Goal: Information Seeking & Learning: Learn about a topic

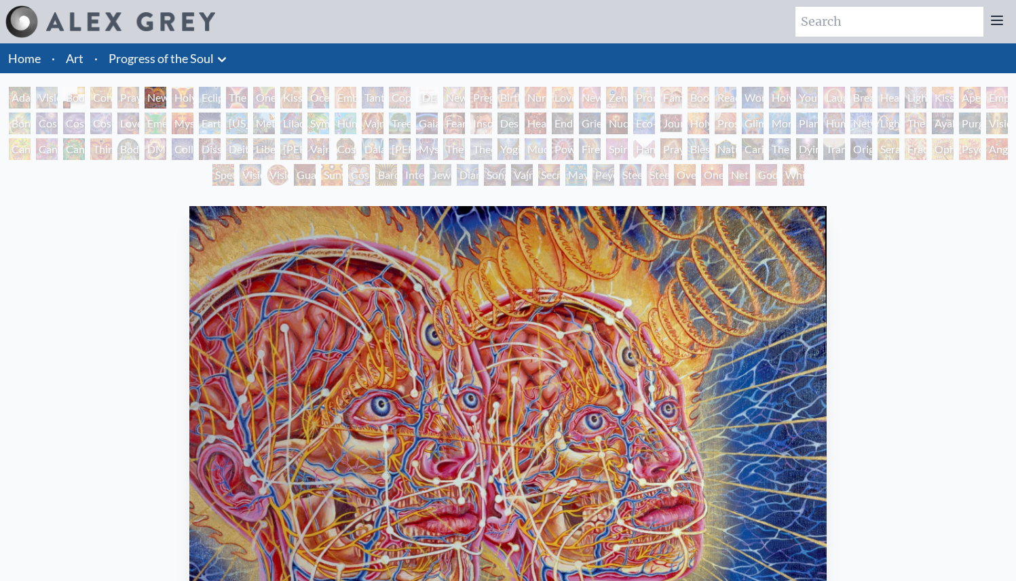
click at [225, 60] on icon at bounding box center [222, 60] width 16 height 16
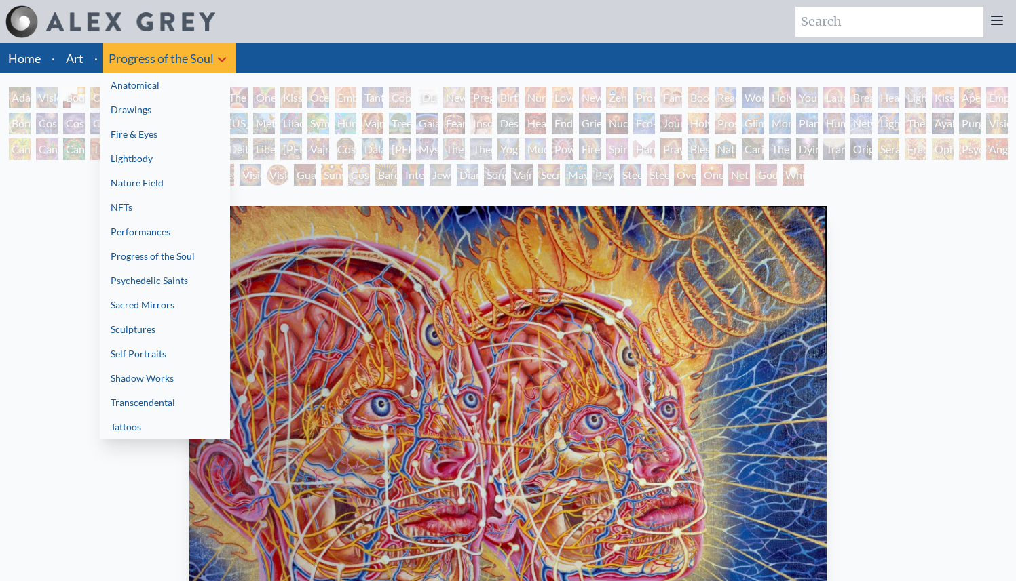
click at [178, 56] on div at bounding box center [508, 290] width 1016 height 581
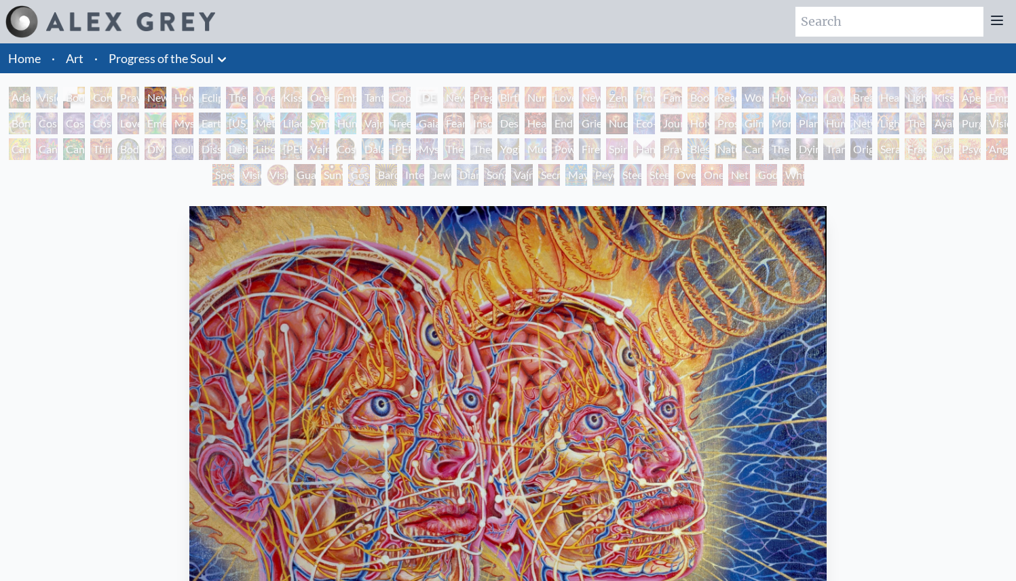
click at [179, 99] on div "Holy Grail" at bounding box center [183, 98] width 22 height 22
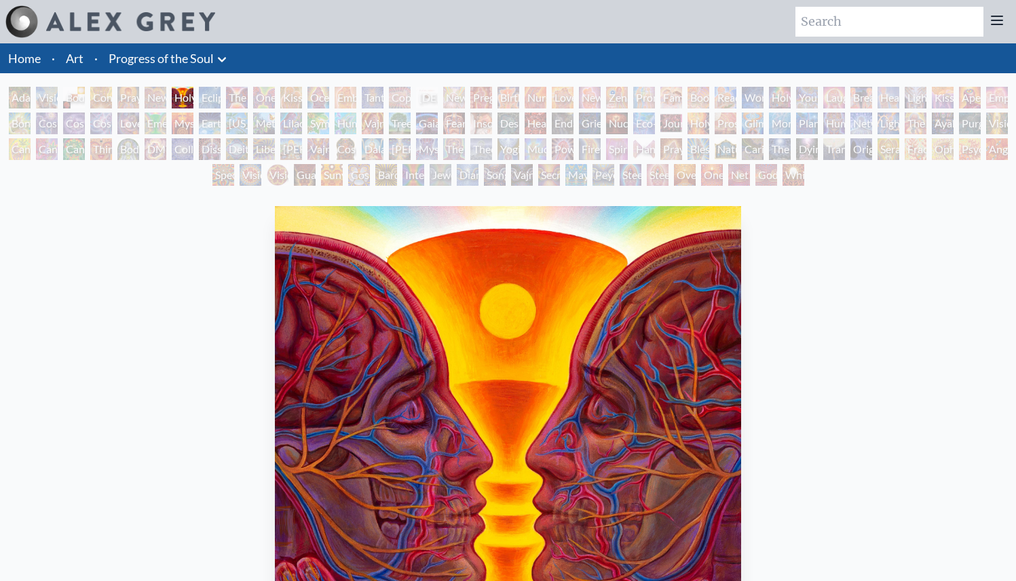
click at [11, 98] on div "Adam & Eve" at bounding box center [20, 98] width 22 height 22
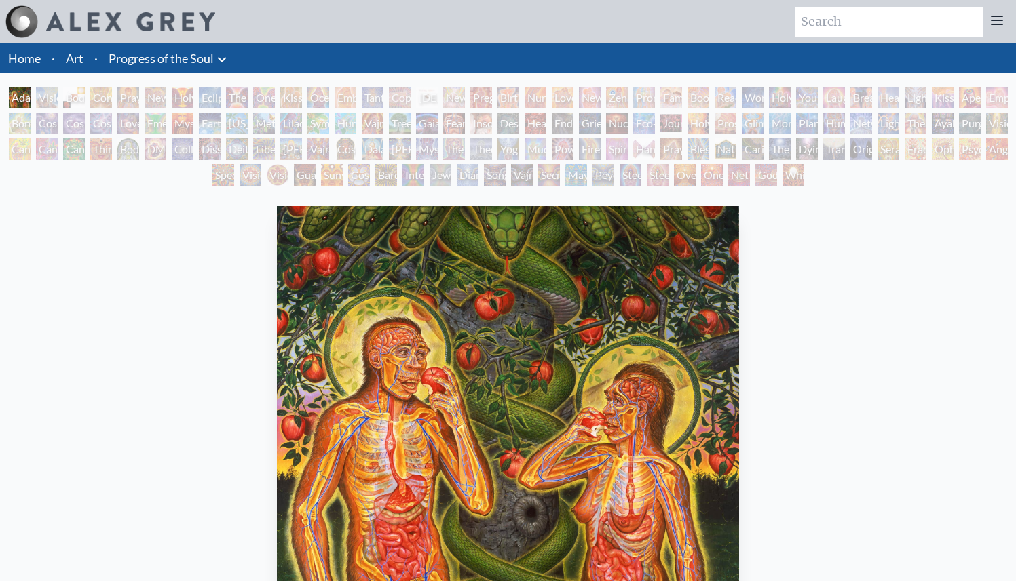
click at [45, 102] on div "Visionary Origin of Language" at bounding box center [47, 98] width 22 height 22
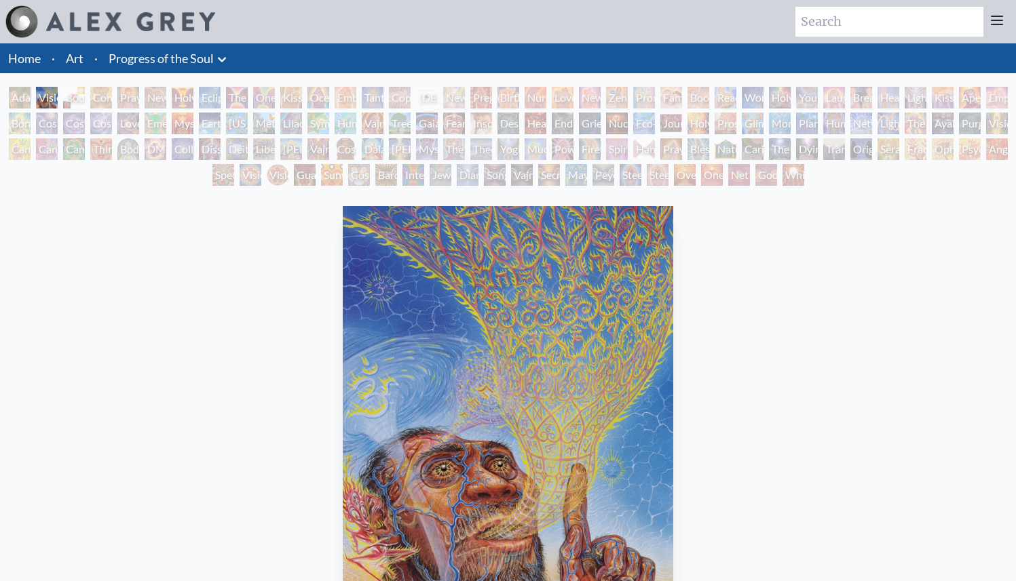
click at [73, 97] on div "Body, Mind, Spirit" at bounding box center [74, 98] width 22 height 22
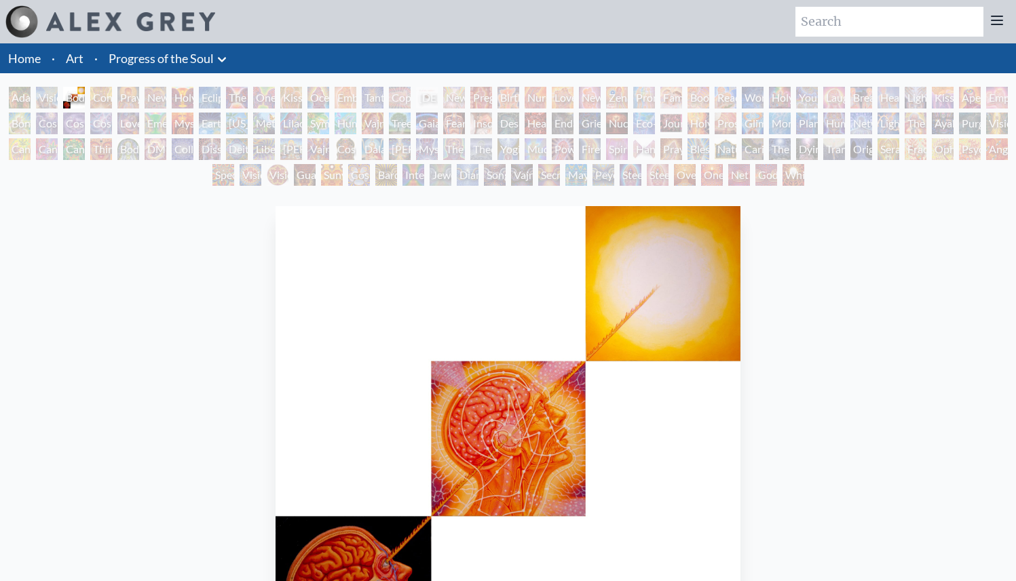
click at [96, 90] on div "Contemplation" at bounding box center [101, 98] width 22 height 22
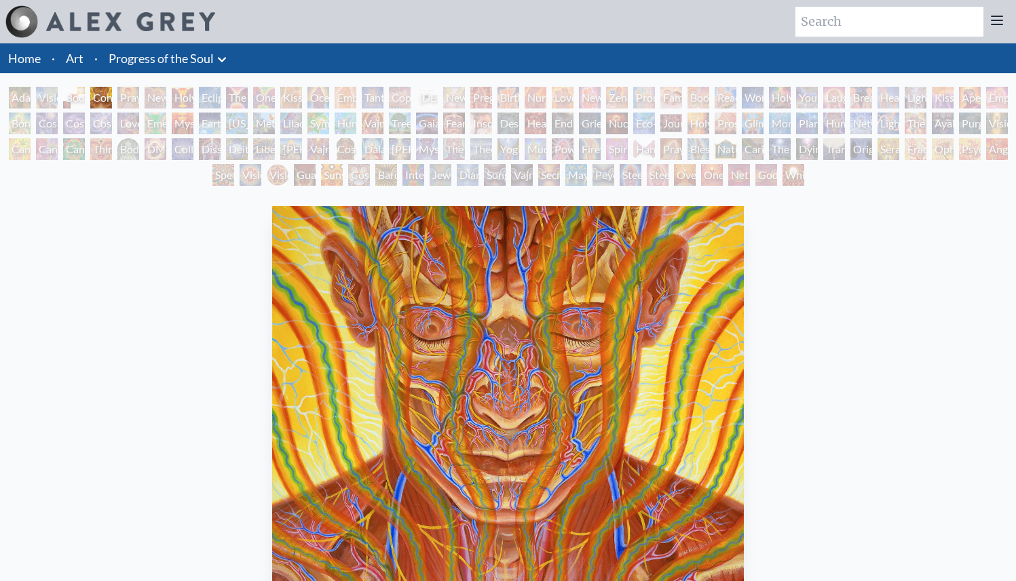
click at [120, 90] on div "Praying" at bounding box center [128, 98] width 22 height 22
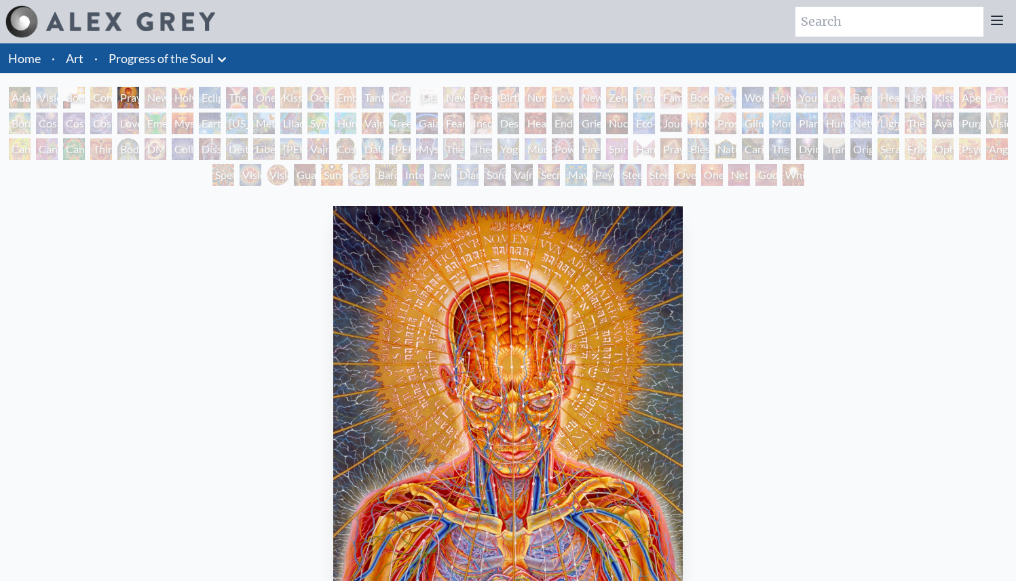
click at [166, 102] on div "New Man New Woman" at bounding box center [156, 98] width 22 height 22
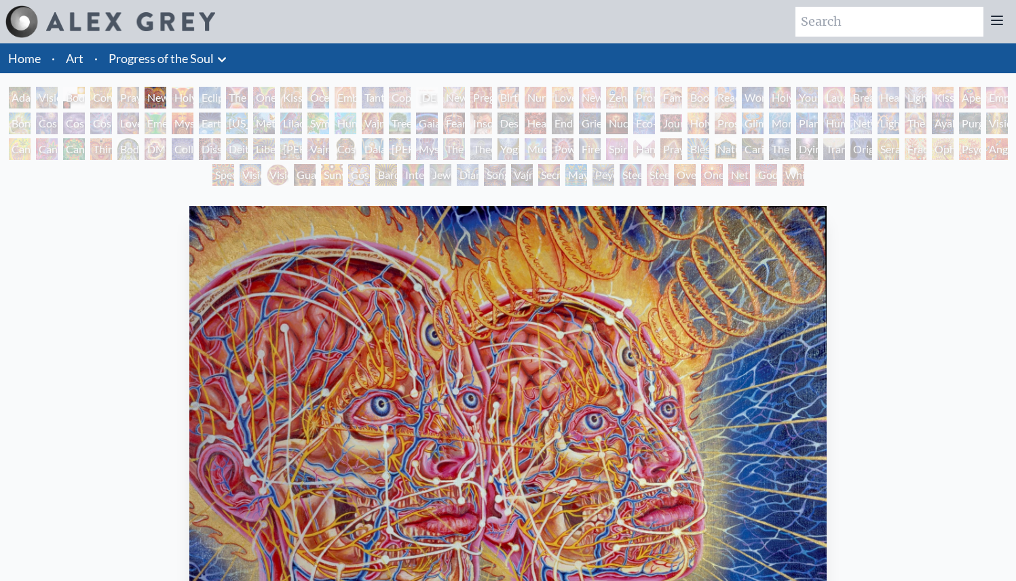
click at [286, 96] on div "Kissing" at bounding box center [291, 98] width 22 height 22
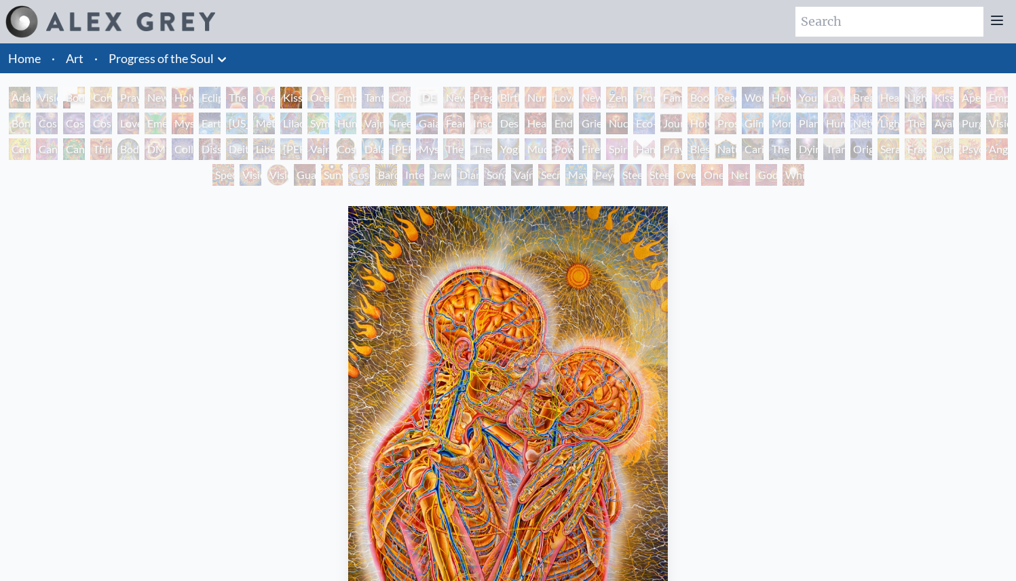
click at [343, 96] on div "Embracing" at bounding box center [346, 98] width 22 height 22
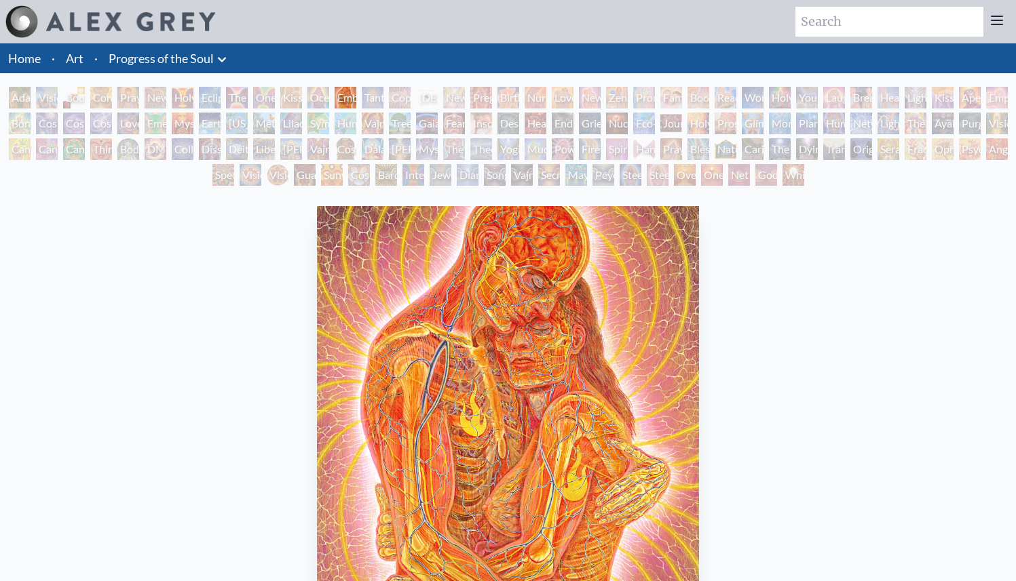
scroll to position [2, 0]
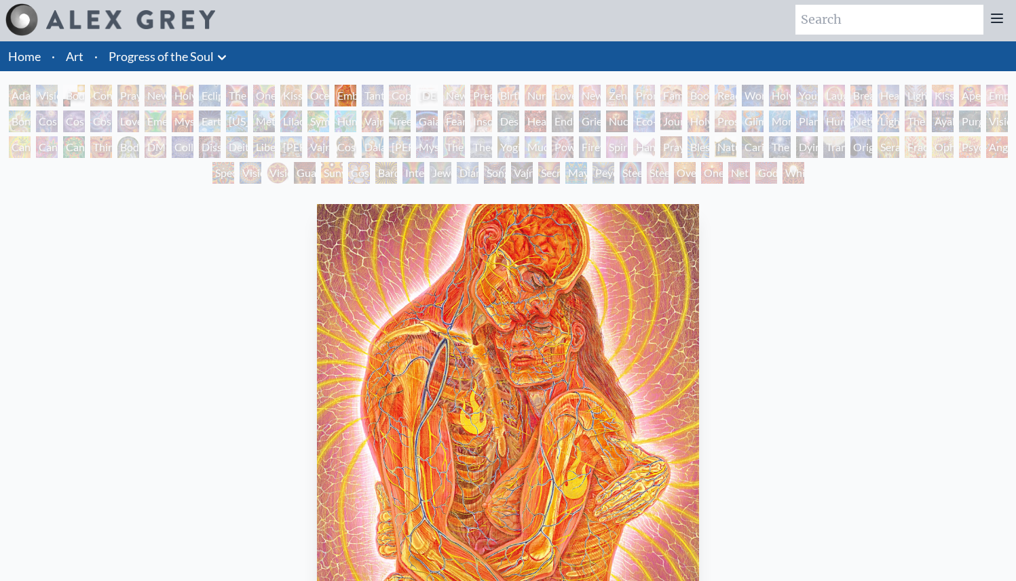
click at [368, 92] on div "Tantra" at bounding box center [373, 96] width 22 height 22
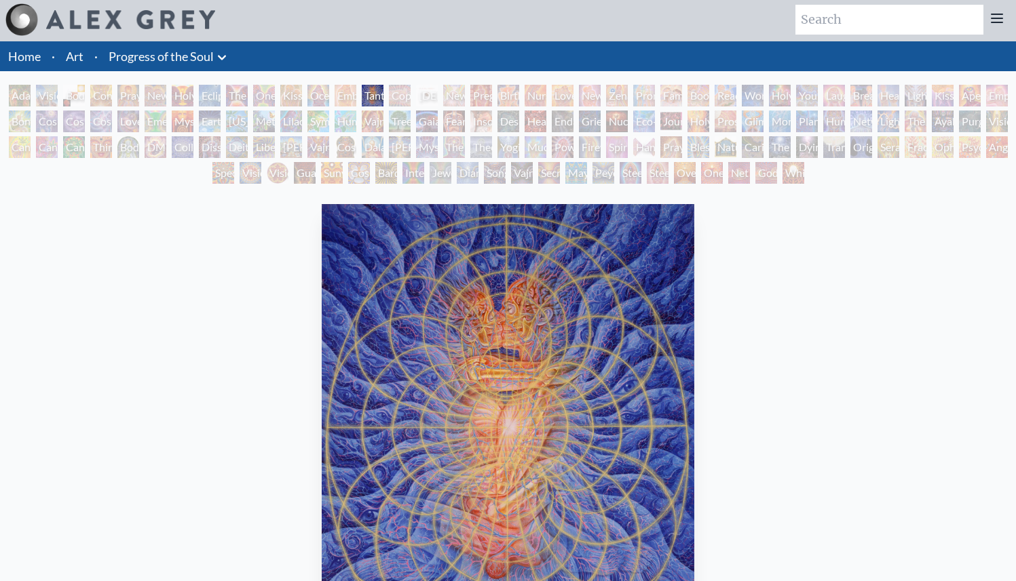
click at [438, 98] on div "[DEMOGRAPHIC_DATA] Embryo" at bounding box center [427, 96] width 22 height 22
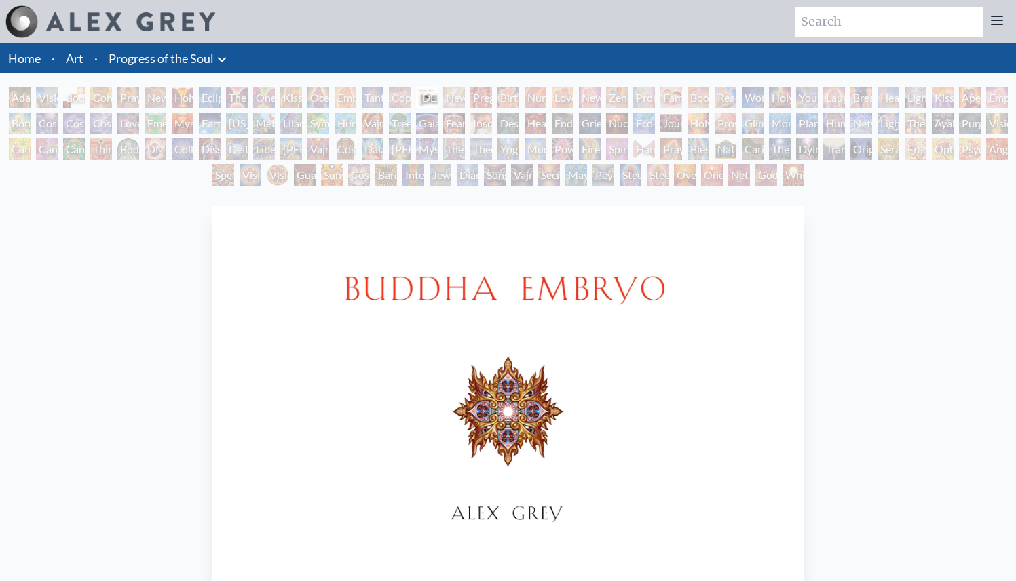
click at [519, 102] on div "Birth" at bounding box center [508, 98] width 22 height 22
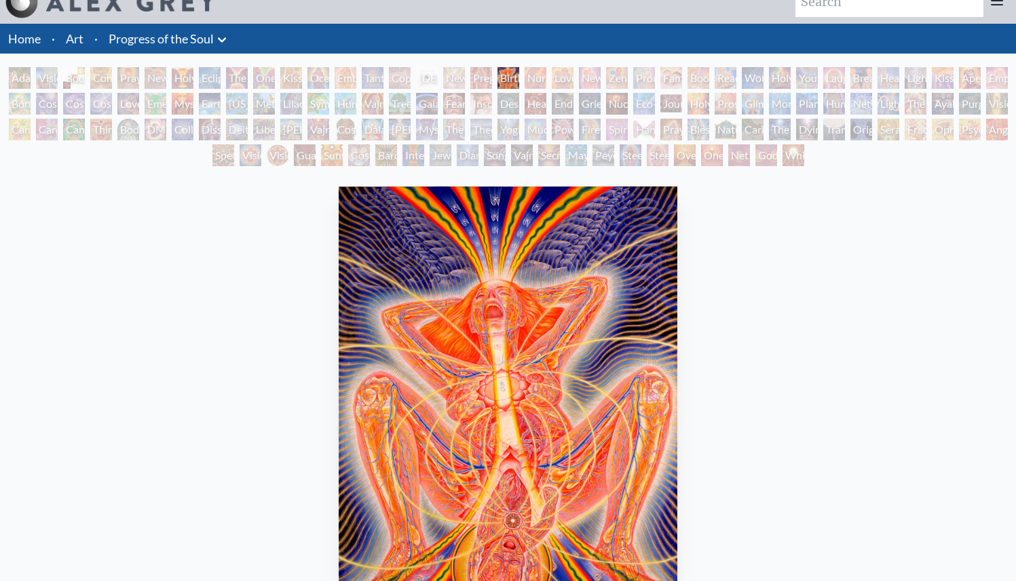
scroll to position [14, 0]
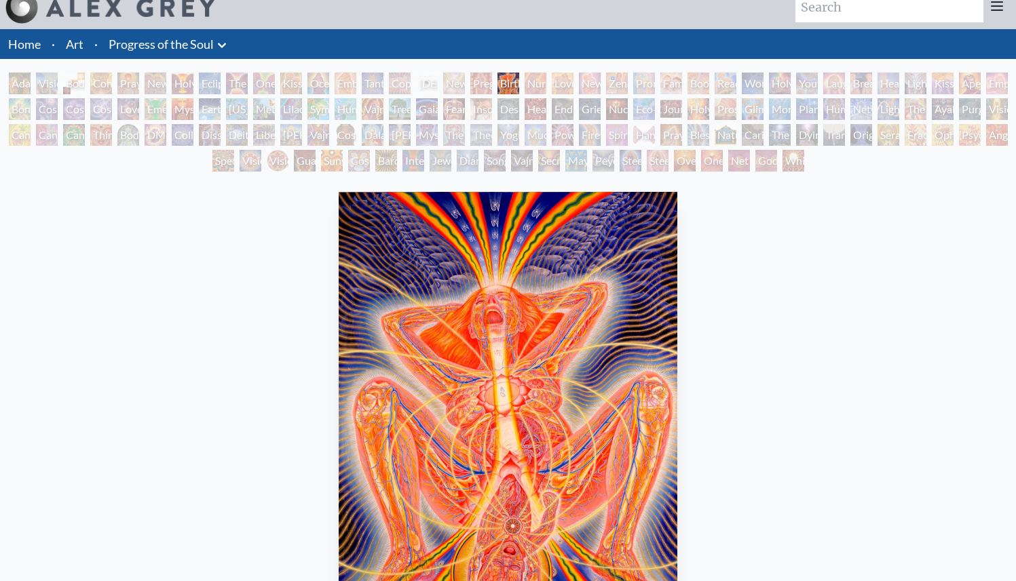
click at [546, 87] on div "Nursing" at bounding box center [535, 84] width 22 height 22
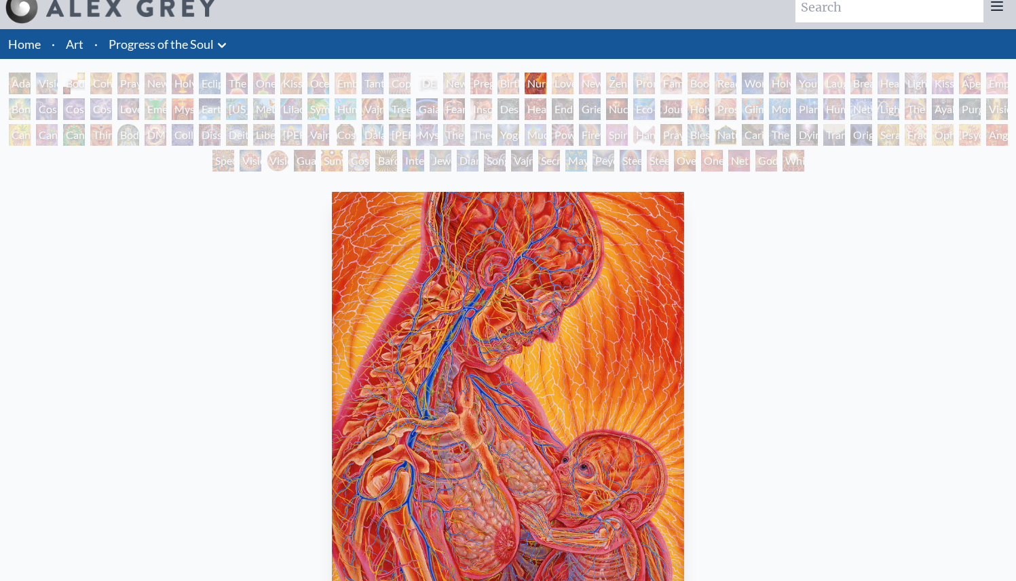
click at [587, 85] on div "New Family" at bounding box center [590, 84] width 22 height 22
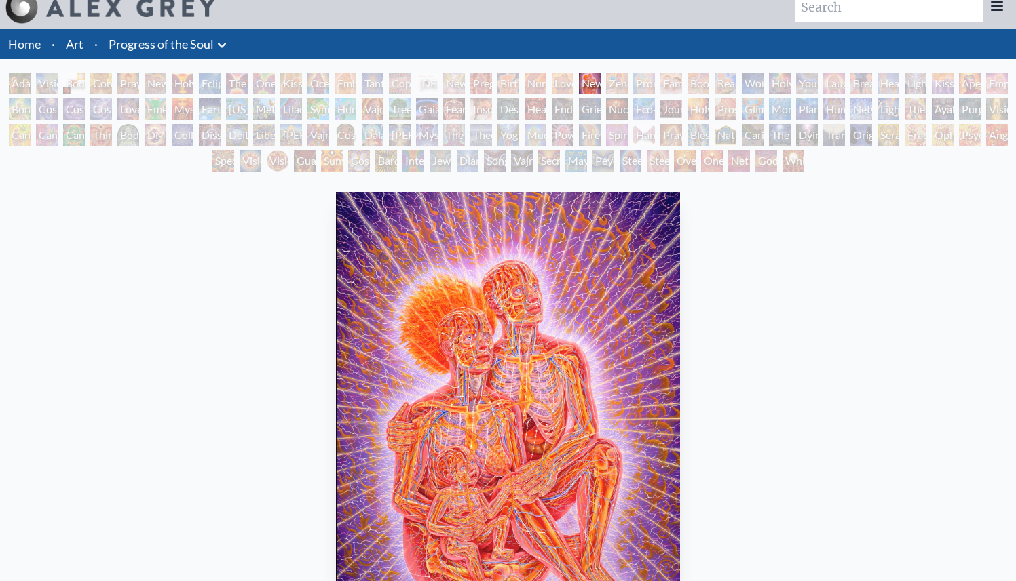
click at [655, 82] on div "Promise" at bounding box center [644, 84] width 22 height 22
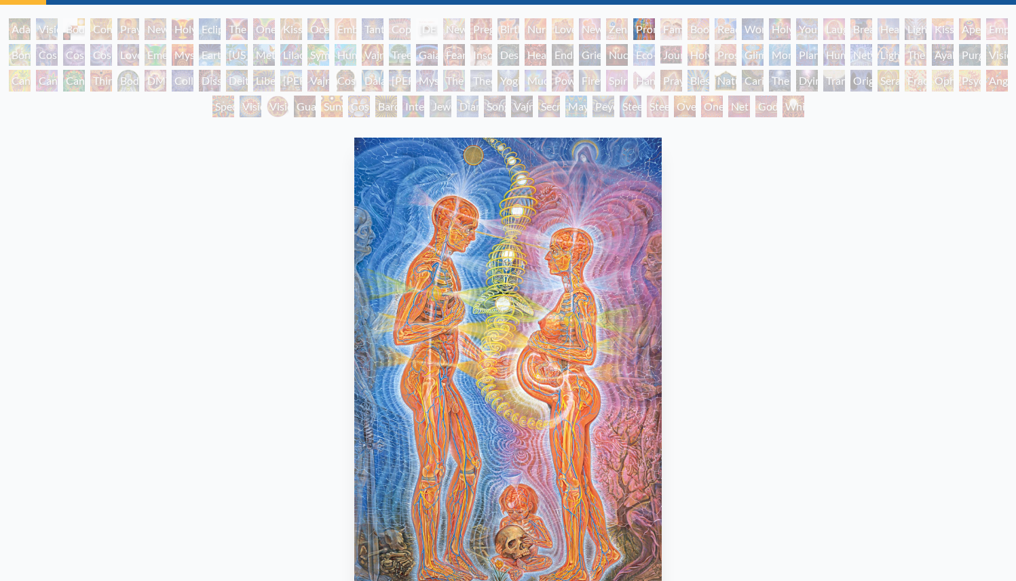
scroll to position [69, 0]
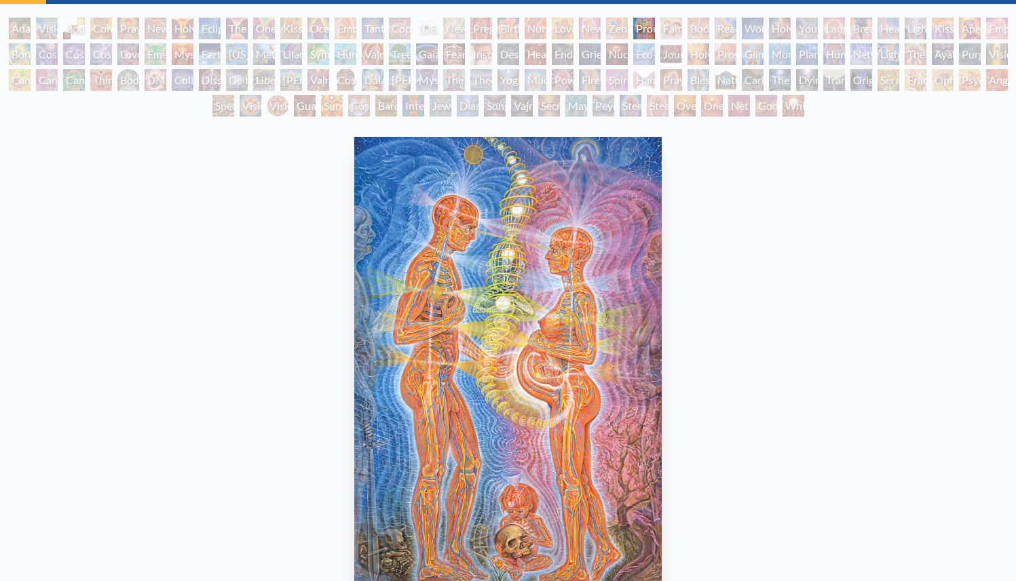
click at [670, 27] on div "Family" at bounding box center [671, 29] width 22 height 22
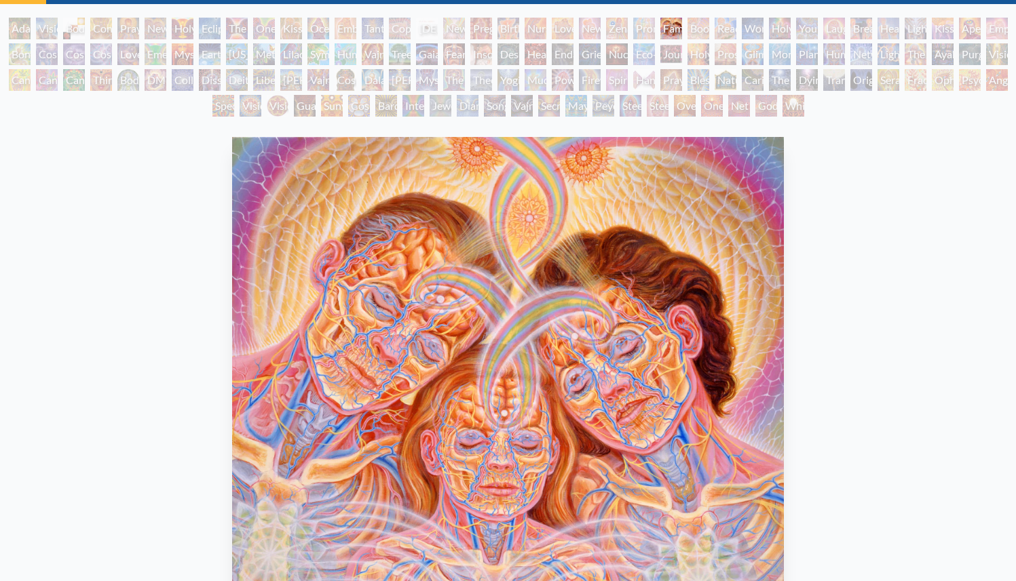
click at [720, 34] on div "Reading" at bounding box center [725, 29] width 22 height 22
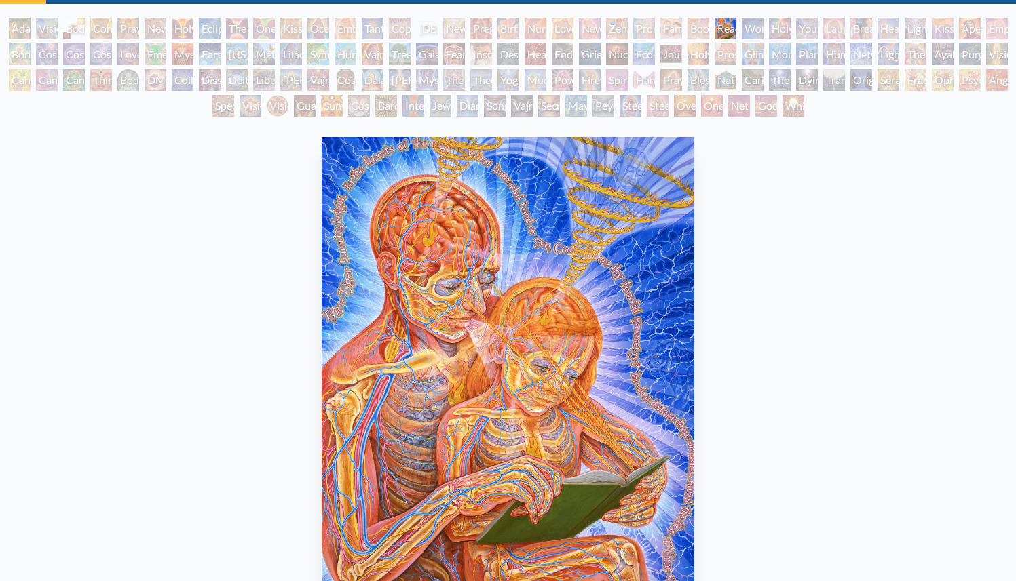
click at [776, 33] on div "Holy Family" at bounding box center [780, 29] width 22 height 22
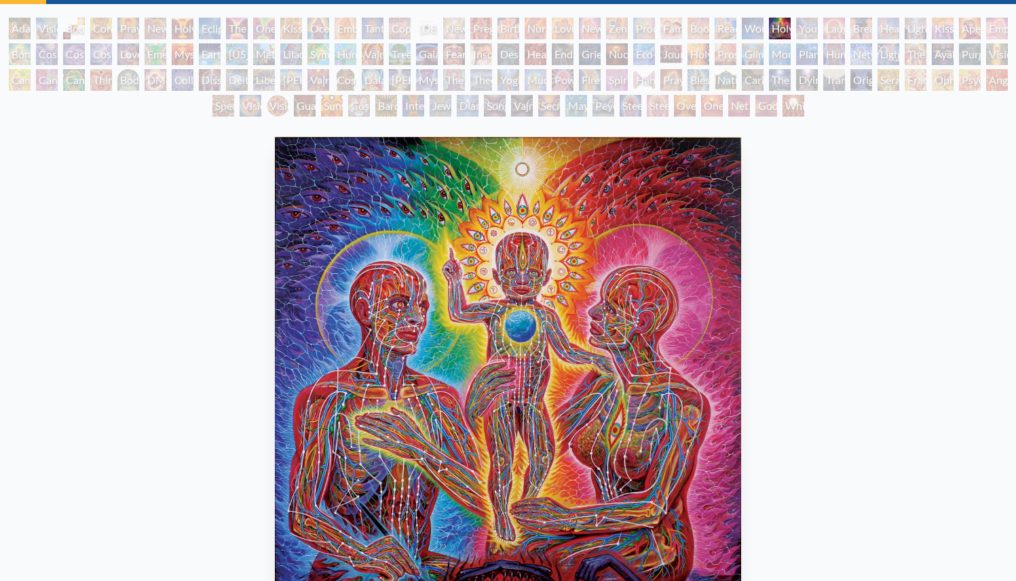
click at [845, 28] on div "Laughing Man" at bounding box center [834, 29] width 22 height 22
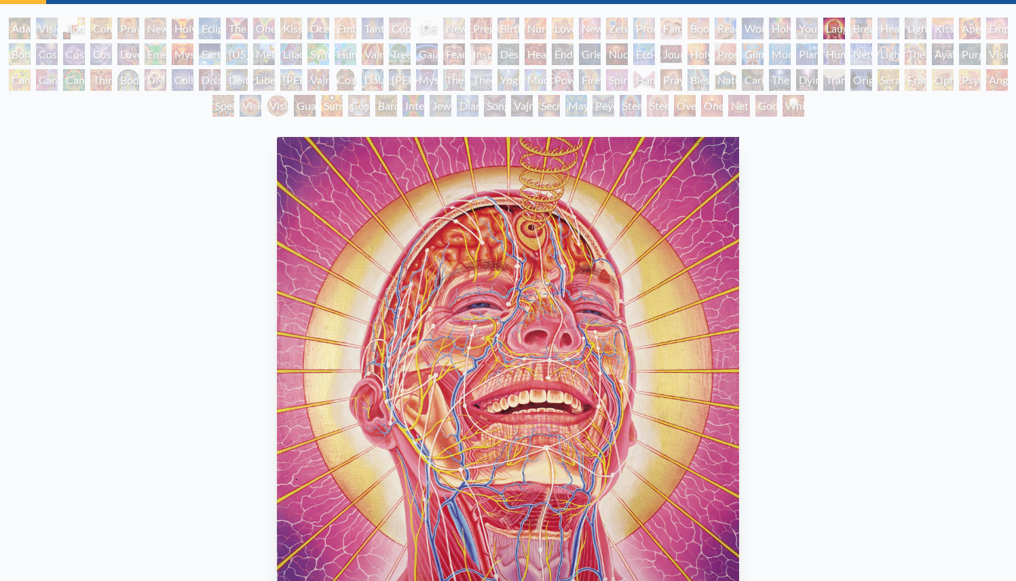
click at [908, 28] on div "Lightweaver" at bounding box center [915, 29] width 22 height 22
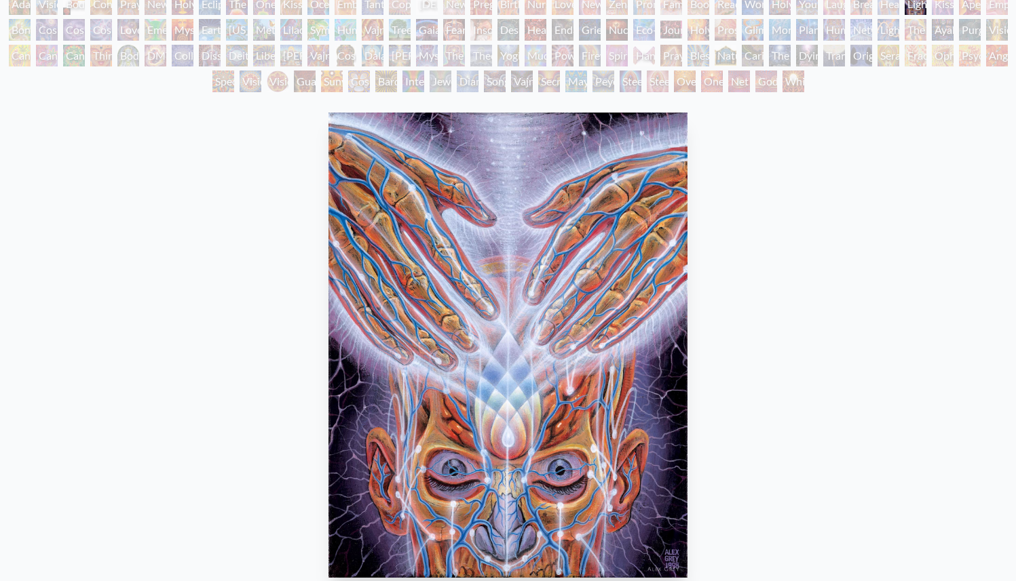
scroll to position [88, 0]
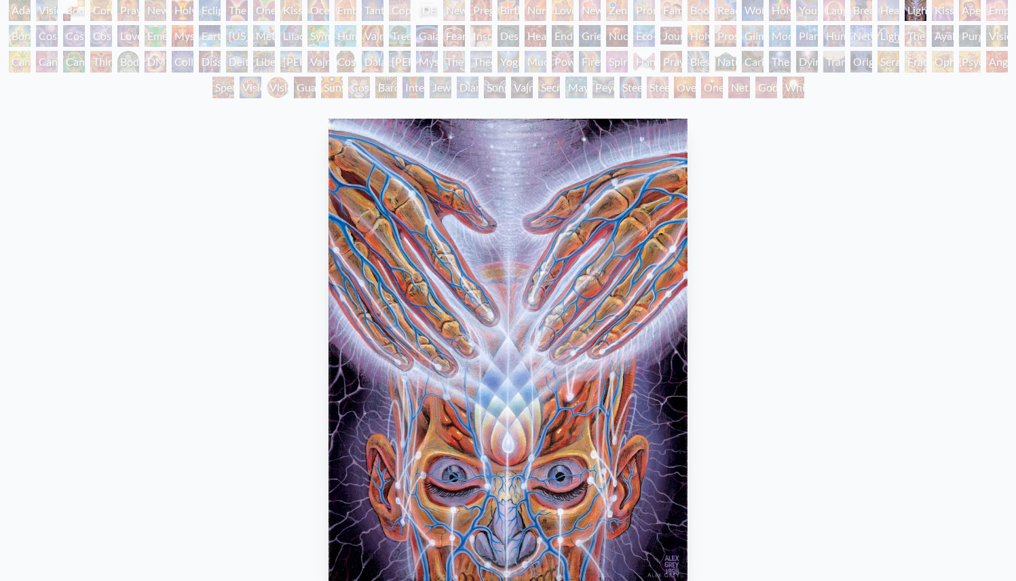
click at [926, 17] on div "Lightweaver" at bounding box center [915, 10] width 22 height 22
click at [980, 9] on div "Aperture" at bounding box center [970, 10] width 22 height 22
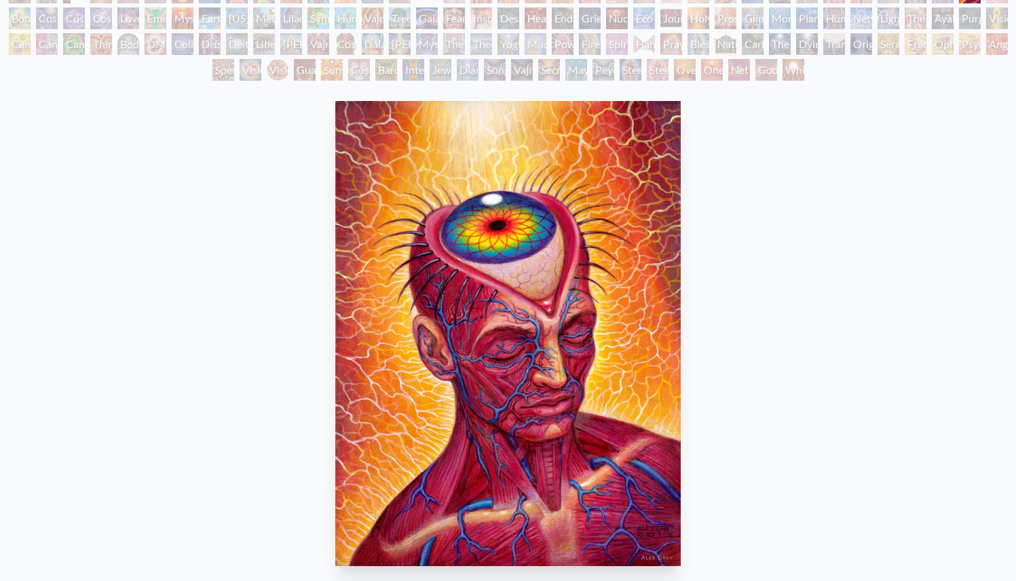
scroll to position [71, 0]
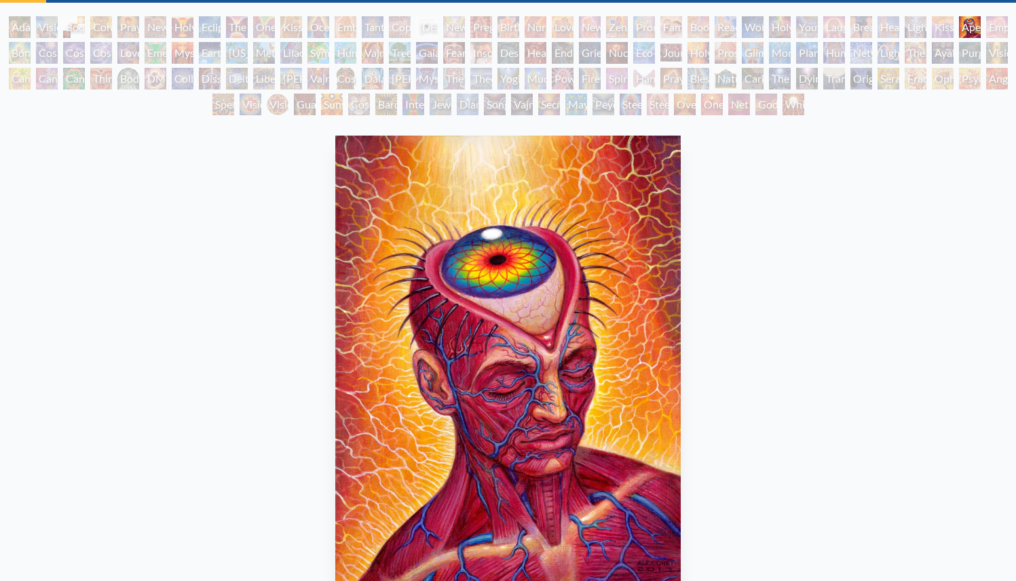
click at [995, 26] on div "Empowerment" at bounding box center [997, 27] width 22 height 22
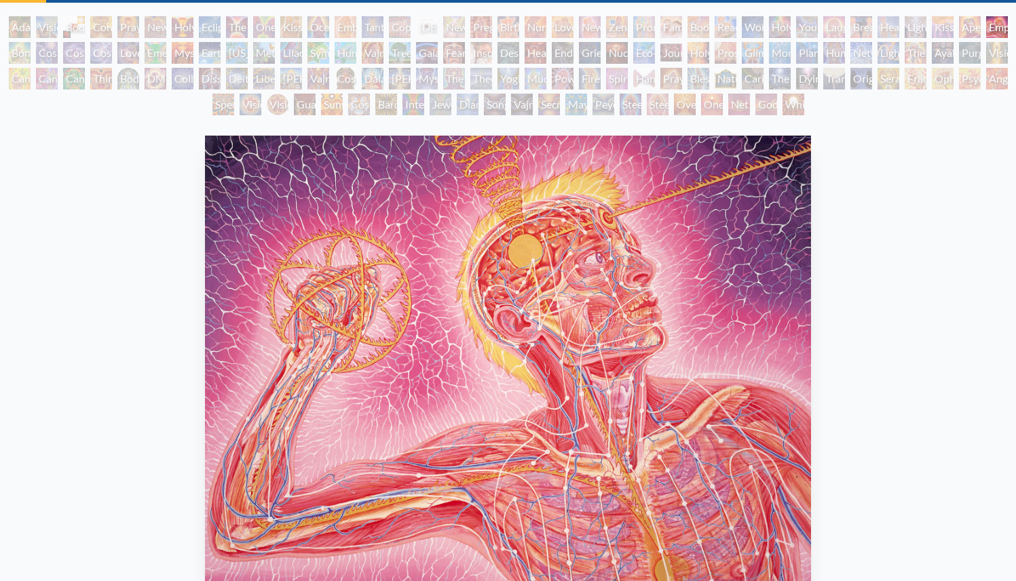
click at [17, 51] on div "Bond" at bounding box center [20, 53] width 22 height 22
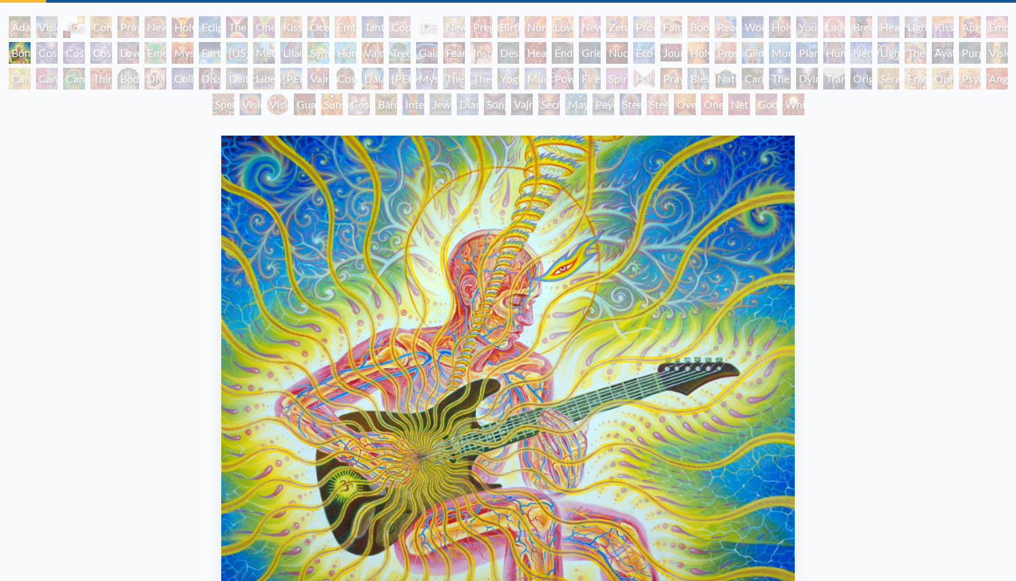
click at [58, 50] on div "Cosmic Creativity" at bounding box center [47, 53] width 22 height 22
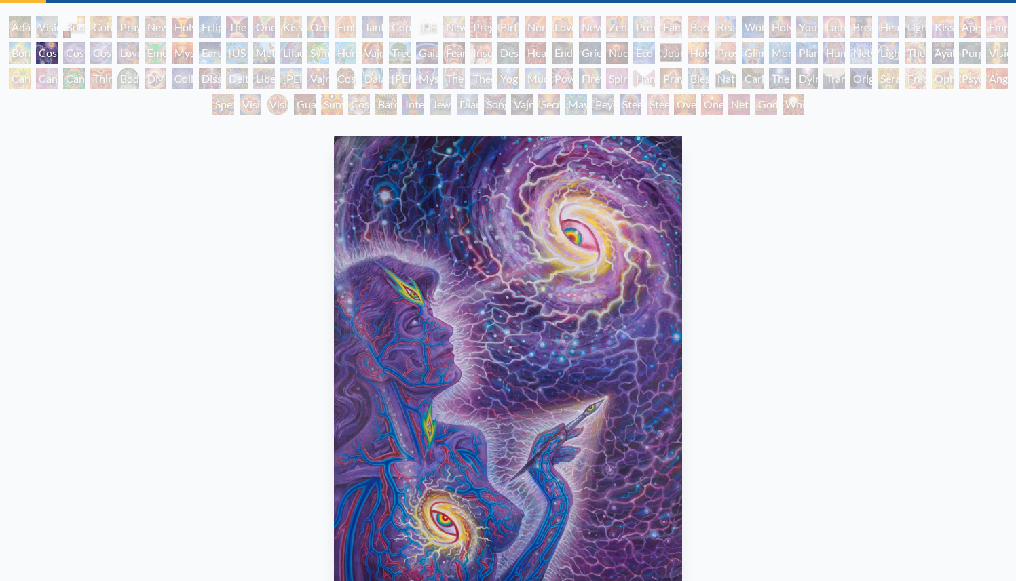
click at [139, 51] on div "Love is a Cosmic Force" at bounding box center [128, 53] width 22 height 22
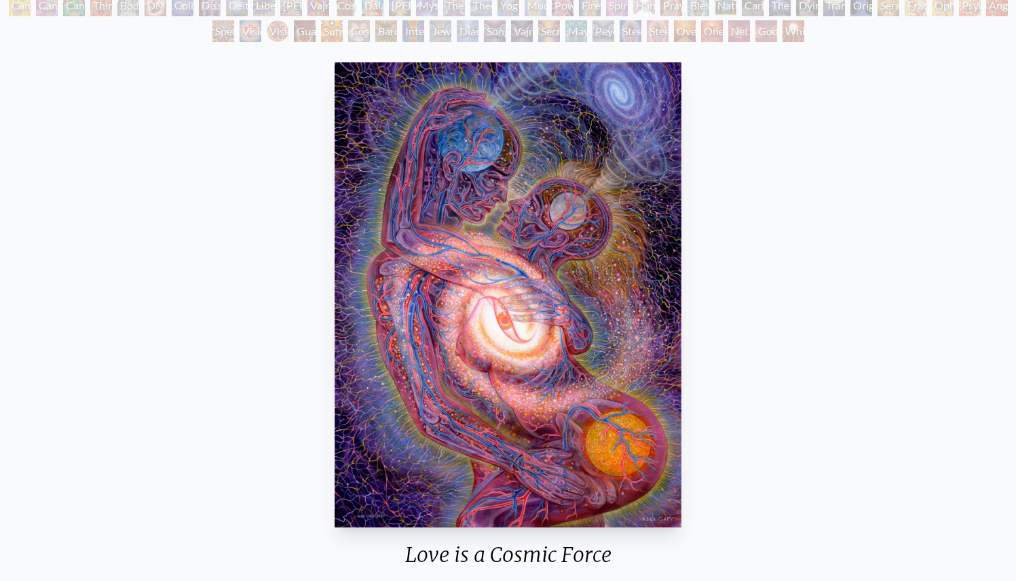
scroll to position [122, 0]
